Goal: Submit feedback/report problem: Submit feedback/report problem

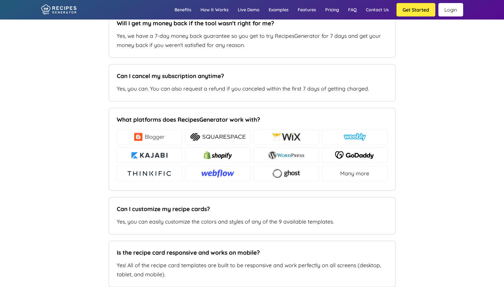
scroll to position [4145, 0]
type input "[EMAIL_ADDRESS][DOMAIN_NAME]"
type input "[DOMAIN_NAME]"
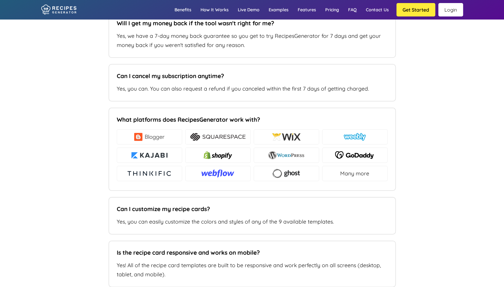
paste textarea "[DOMAIN_NAME]"
type textarea "Hello, I just paid for my subscription, the payment has been taken out of my ac…"
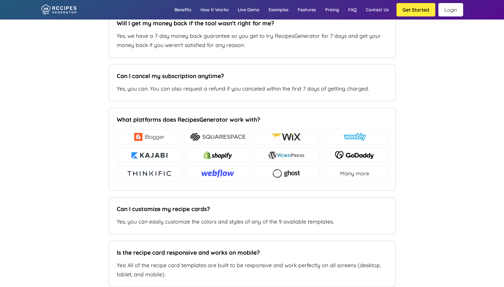
click at [458, 11] on link "Login" at bounding box center [450, 9] width 25 height 13
